Goal: Task Accomplishment & Management: Complete application form

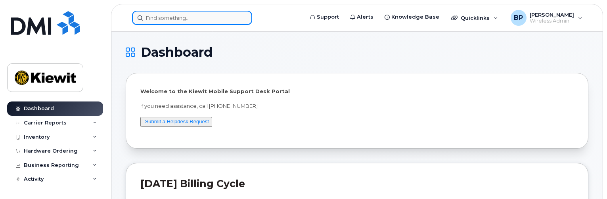
click at [163, 17] on input at bounding box center [192, 18] width 120 height 14
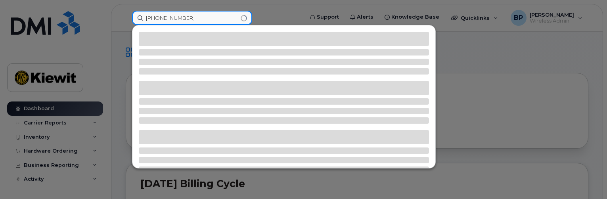
type input "361-238-3027"
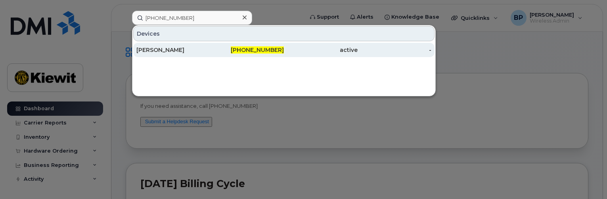
click at [157, 53] on div "[PERSON_NAME]" at bounding box center [173, 50] width 74 height 8
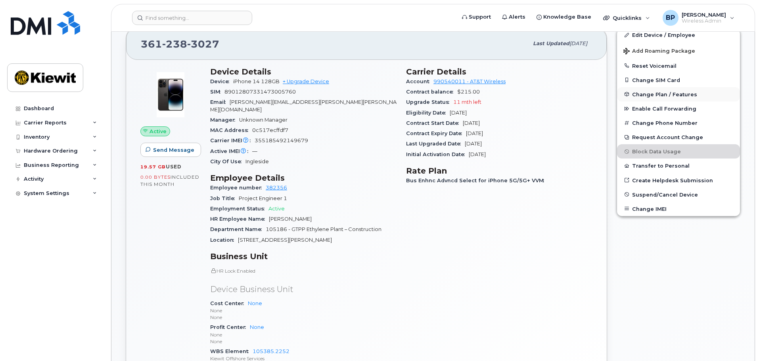
scroll to position [119, 0]
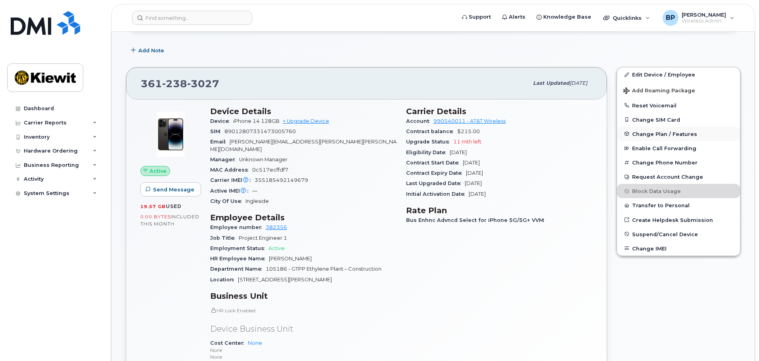
click at [607, 135] on span "Change Plan / Features" at bounding box center [664, 134] width 65 height 6
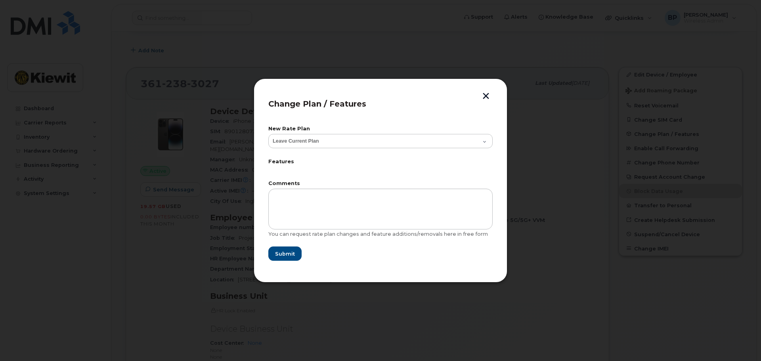
click at [485, 97] on button "button" at bounding box center [486, 97] width 12 height 8
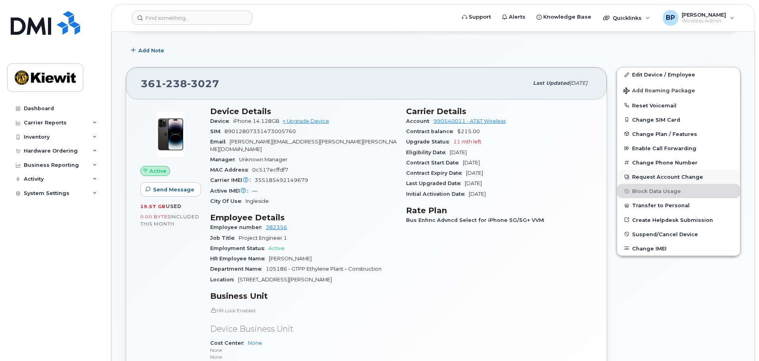
click at [607, 176] on button "Request Account Change" at bounding box center [678, 177] width 123 height 14
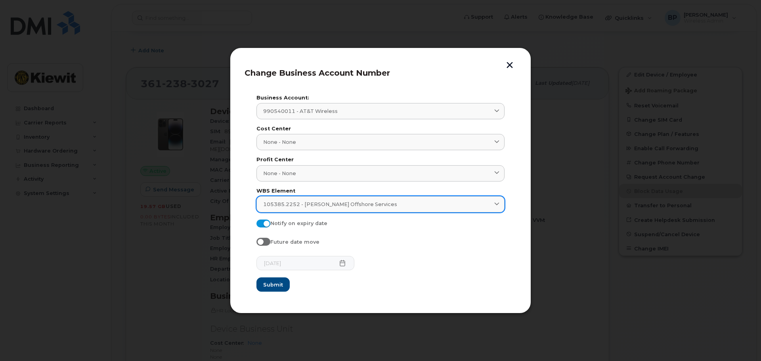
click at [497, 199] on icon at bounding box center [497, 204] width 5 height 5
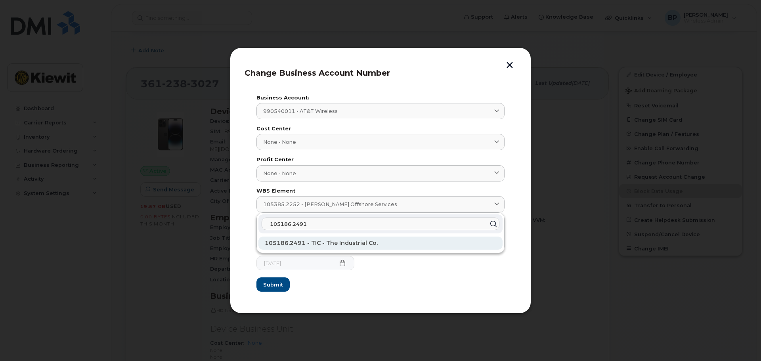
type input "105186.2491"
click at [334, 199] on span "105186.2491 - TIC - The Industrial Co." at bounding box center [321, 243] width 113 height 7
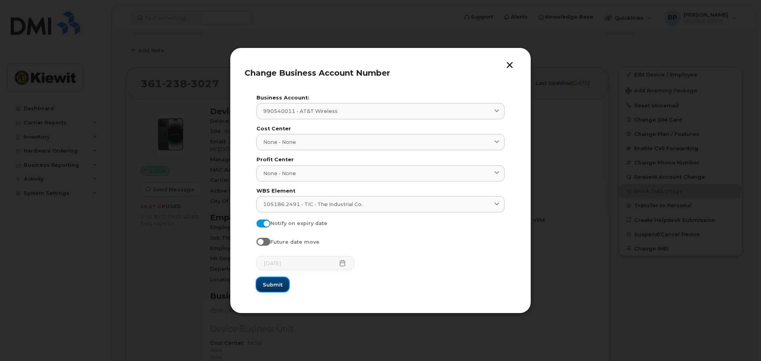
click at [277, 199] on span "Submit" at bounding box center [273, 285] width 20 height 8
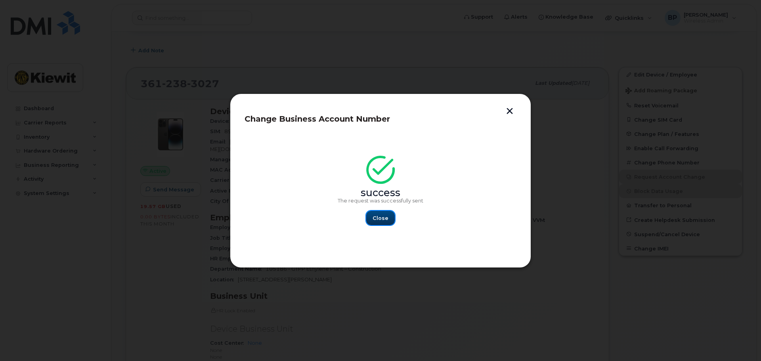
click at [382, 199] on button "Close" at bounding box center [380, 218] width 29 height 14
